Goal: Information Seeking & Learning: Find specific page/section

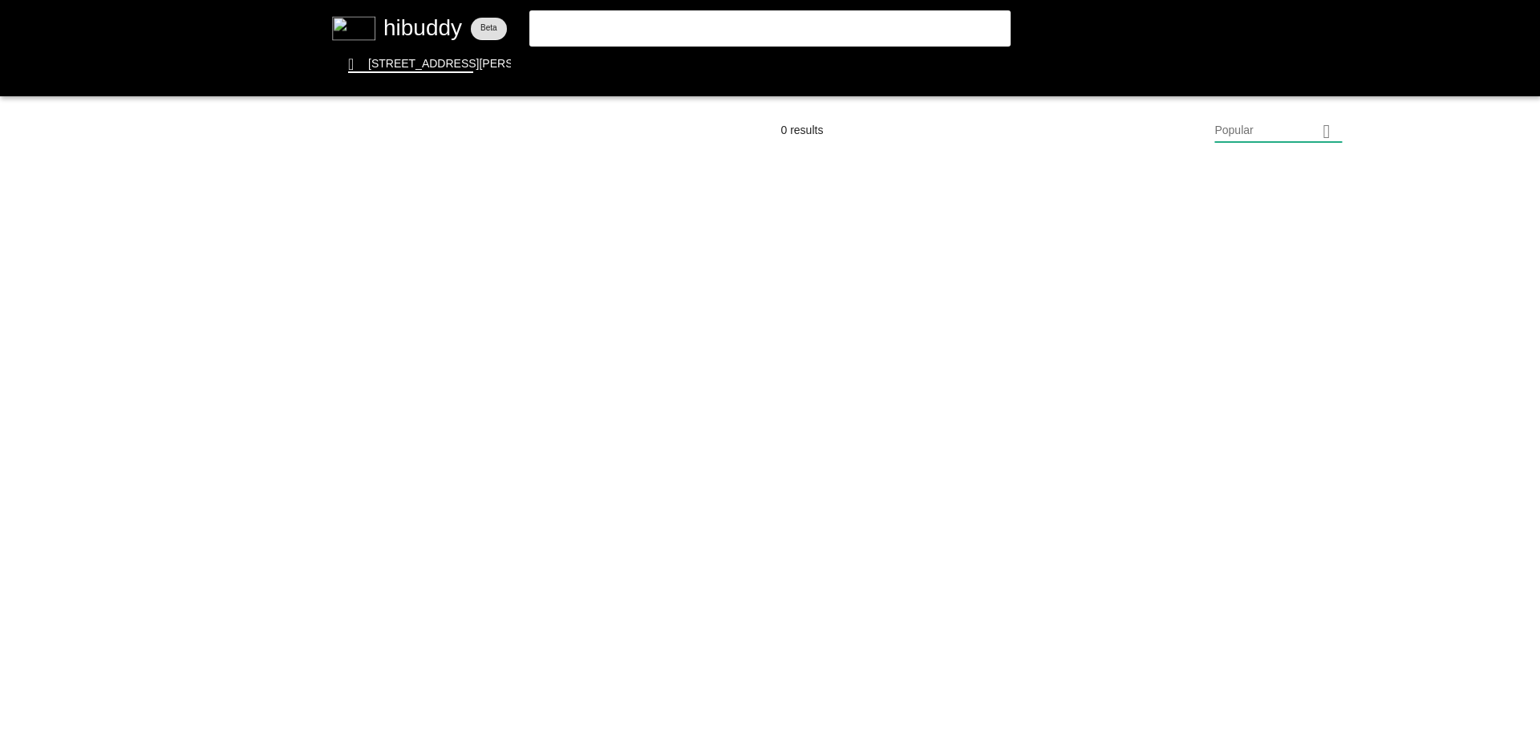
click at [652, 30] on flt-glass-pane at bounding box center [770, 365] width 1540 height 731
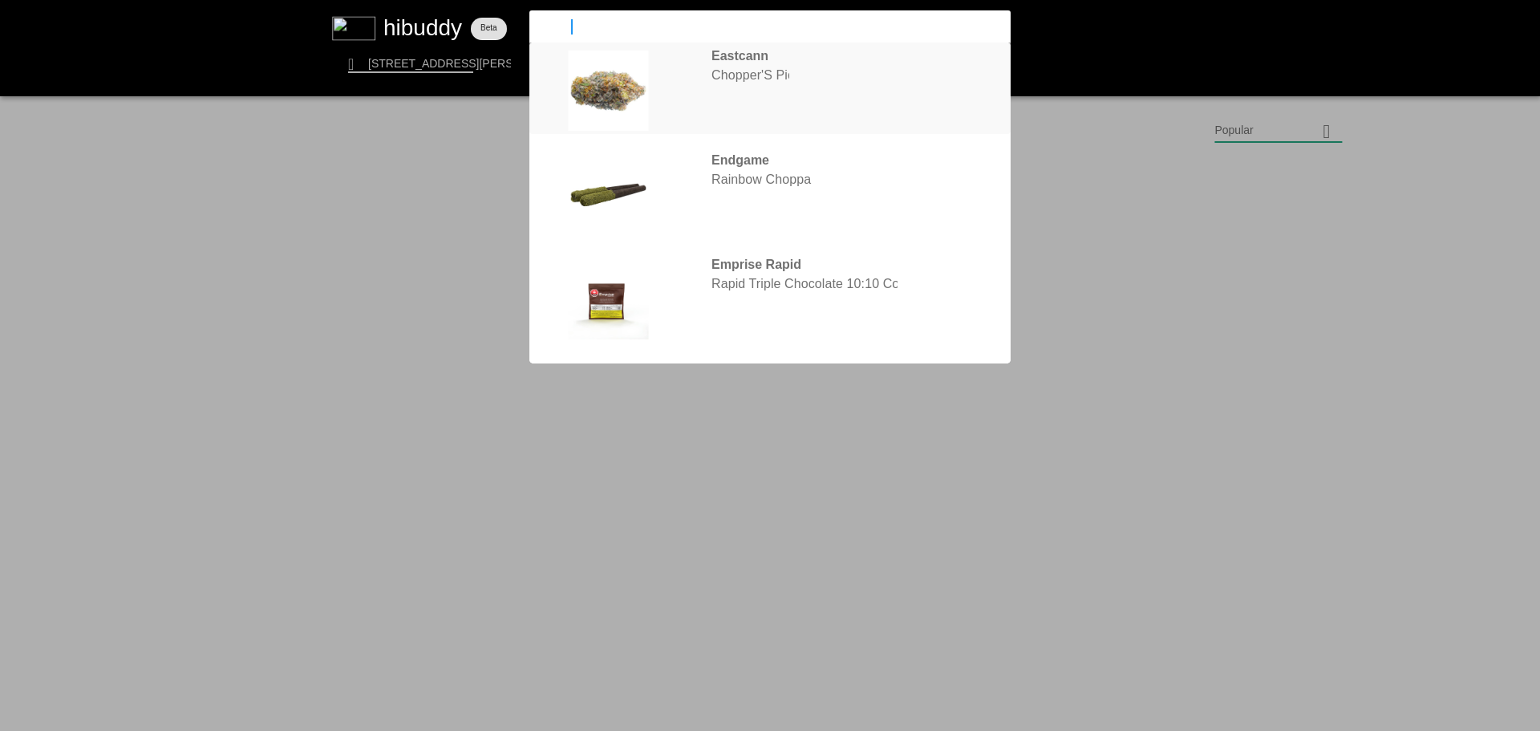
type input "[PERSON_NAME]"
click at [742, 67] on flt-glass-pane at bounding box center [770, 365] width 1540 height 731
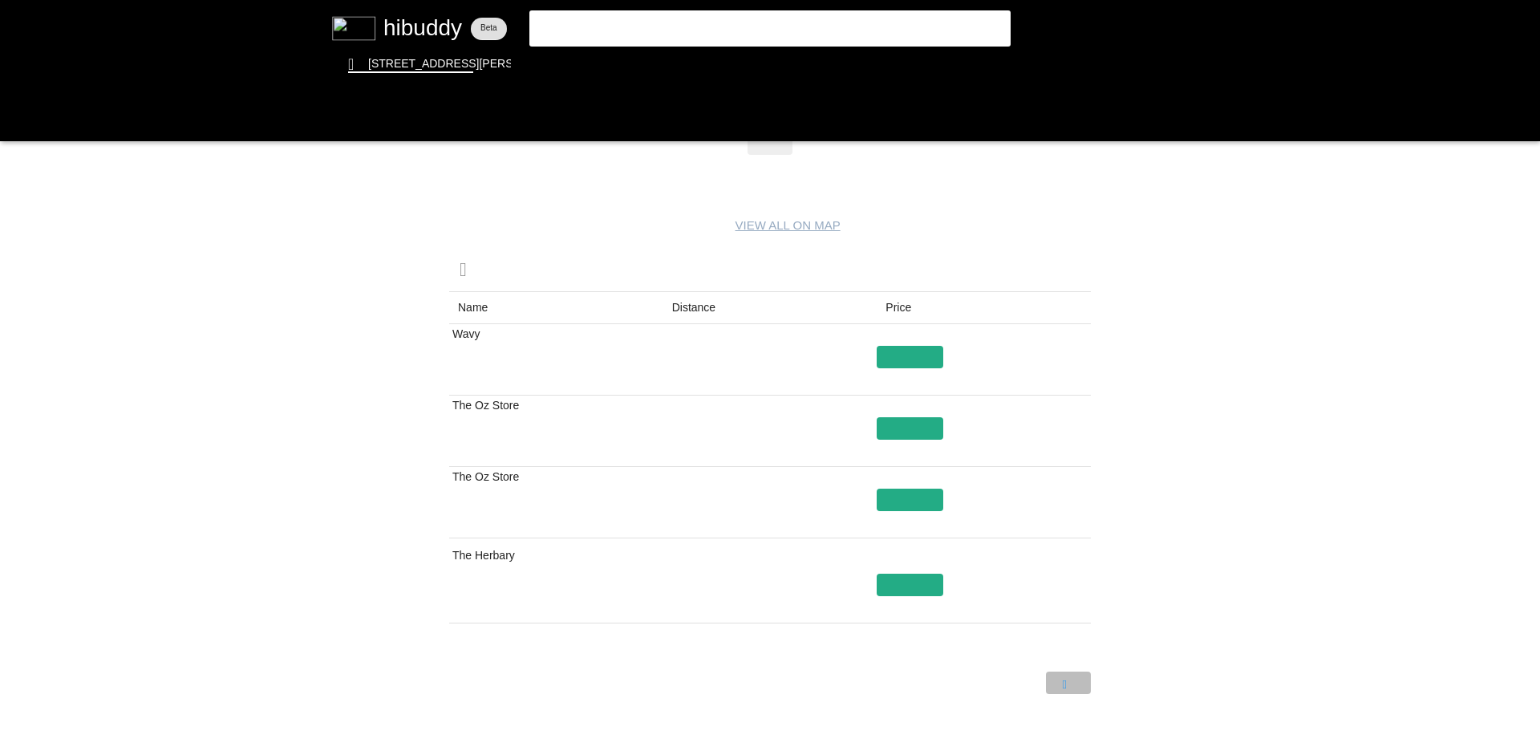
click at [1079, 687] on flt-glass-pane at bounding box center [770, 365] width 1540 height 731
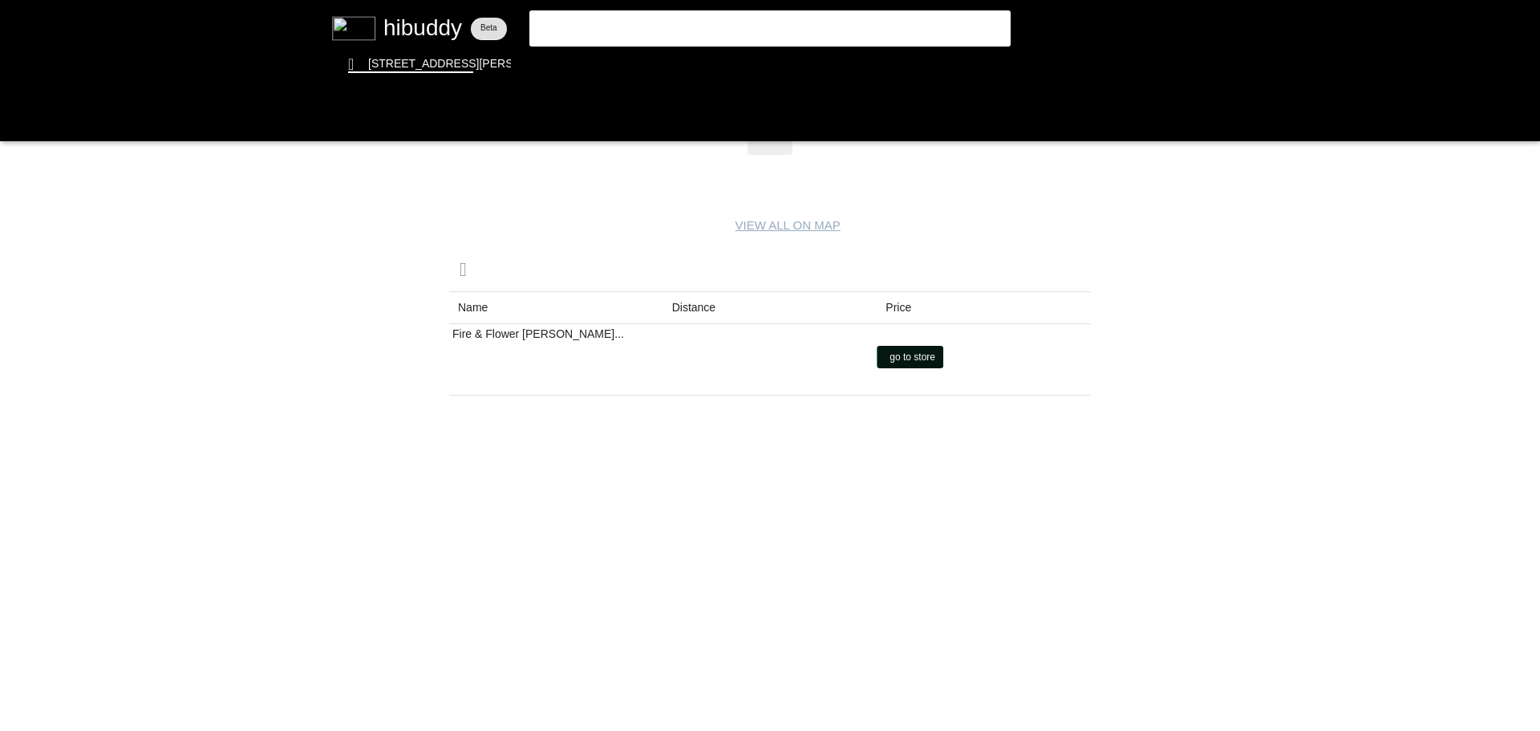
click at [917, 357] on flt-glass-pane at bounding box center [770, 365] width 1540 height 731
